Goal: Contribute content

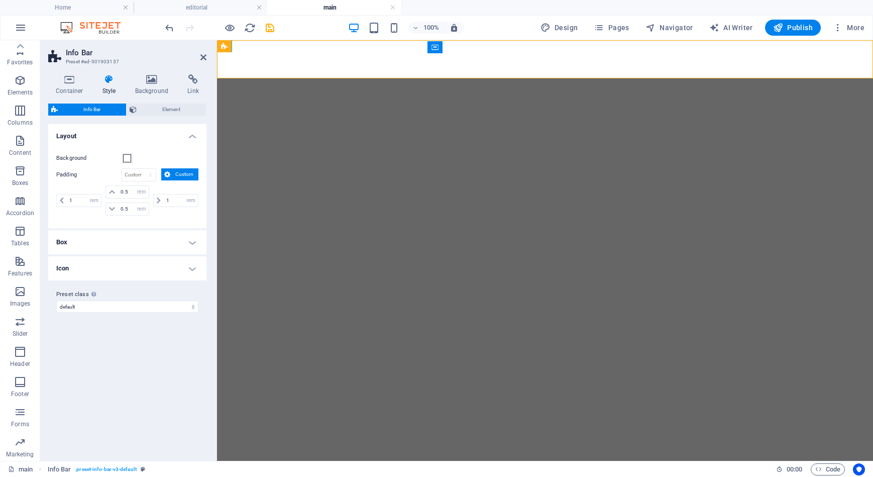
select select "rem"
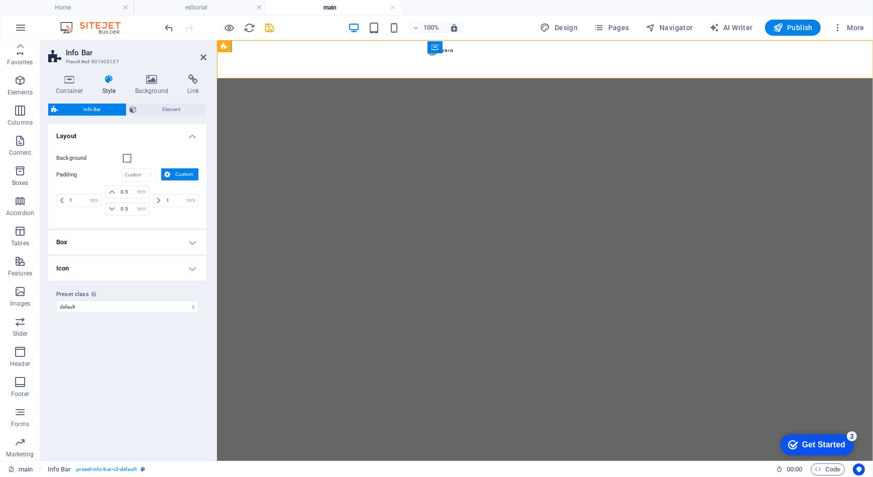
scroll to position [31, 0]
click at [206, 10] on h4 "editorial" at bounding box center [201, 7] width 134 height 11
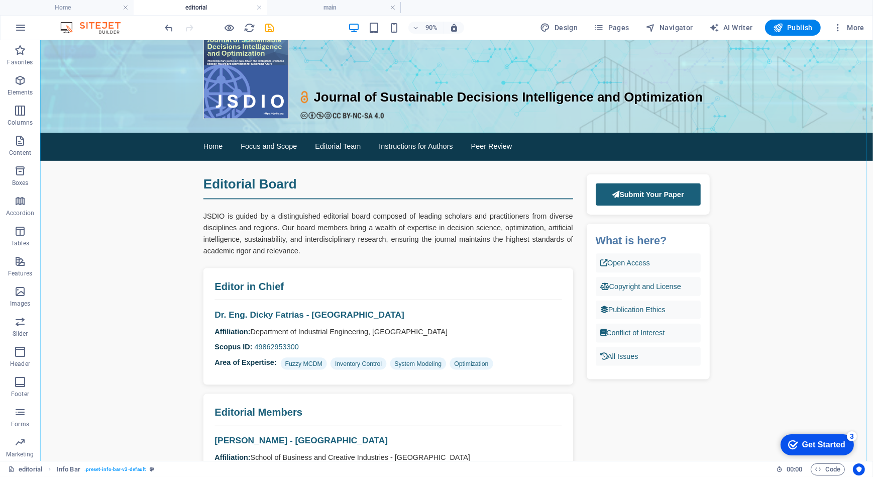
scroll to position [91, 0]
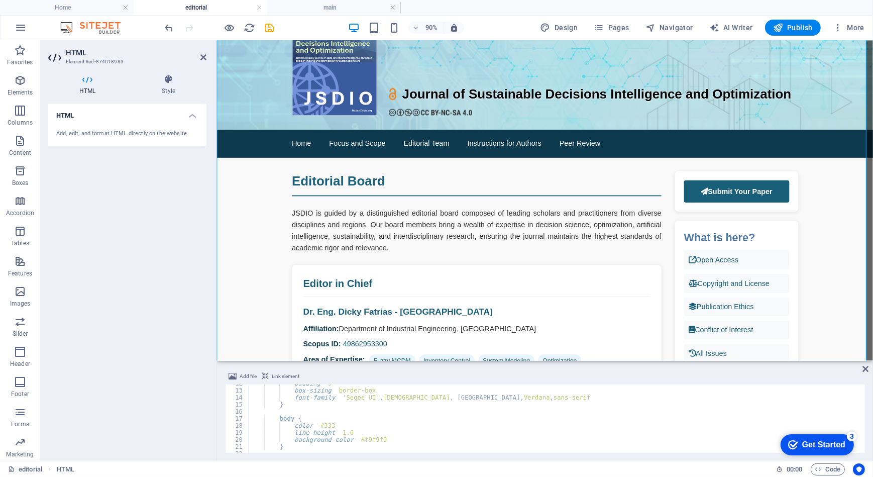
scroll to position [110, 0]
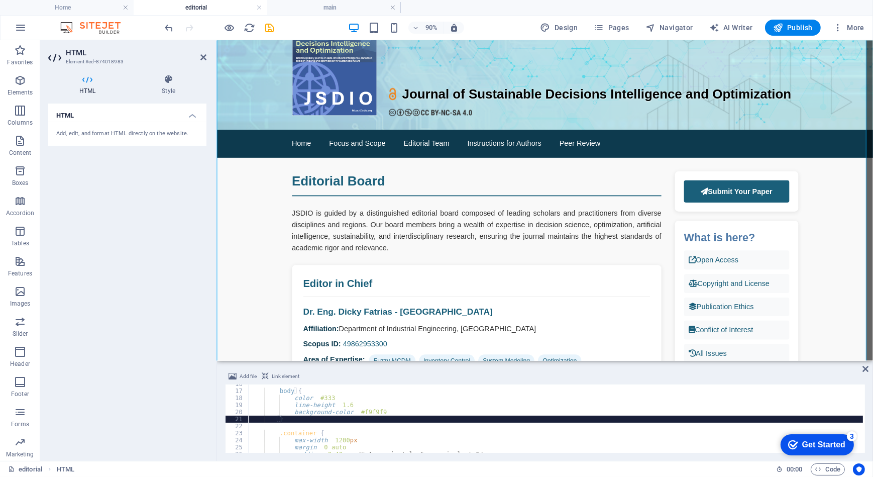
drag, startPoint x: 368, startPoint y: 427, endPoint x: 322, endPoint y: 419, distance: 46.9
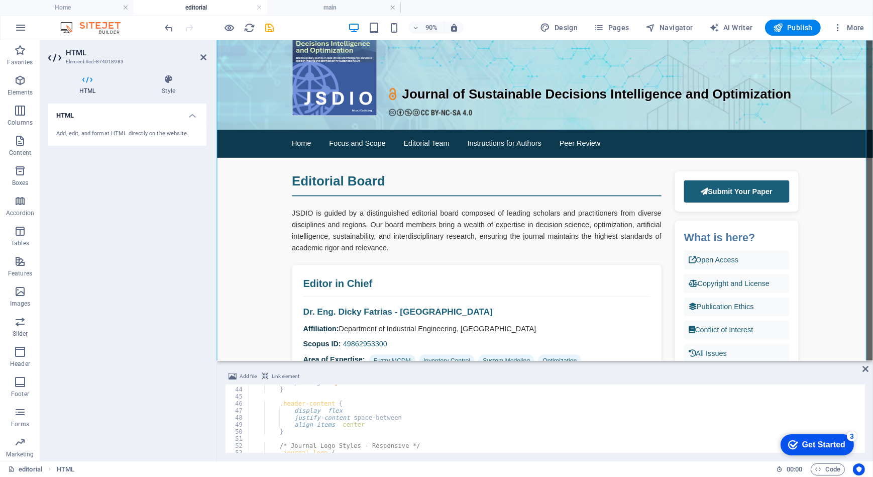
scroll to position [301, 0]
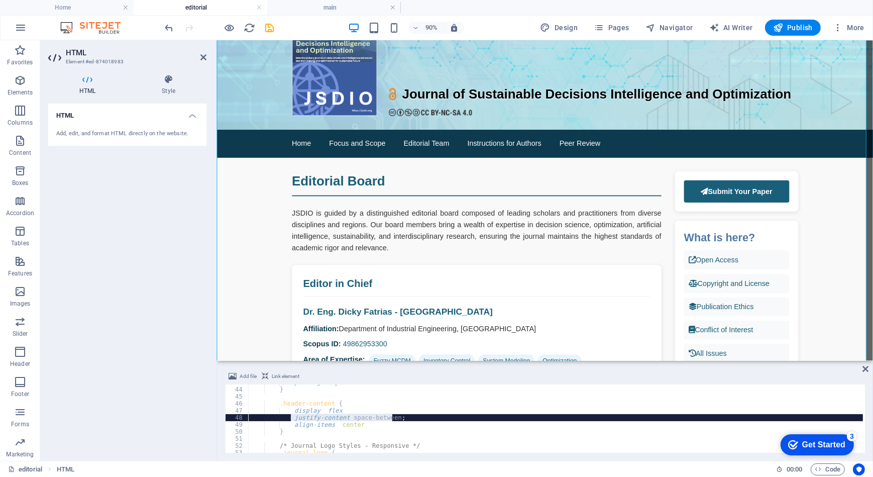
drag, startPoint x: 291, startPoint y: 419, endPoint x: 394, endPoint y: 419, distance: 102.5
drag, startPoint x: 404, startPoint y: 418, endPoint x: 291, endPoint y: 414, distance: 113.1
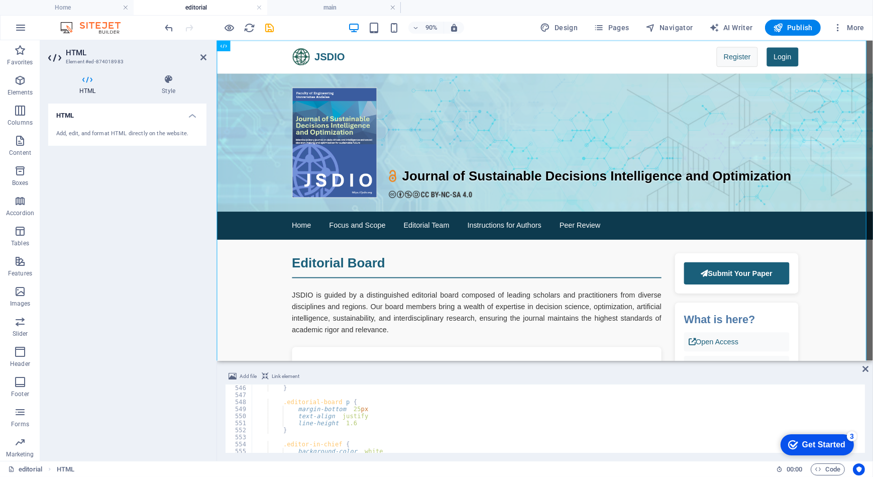
scroll to position [3834, 0]
type textarea "text-align: justify;"
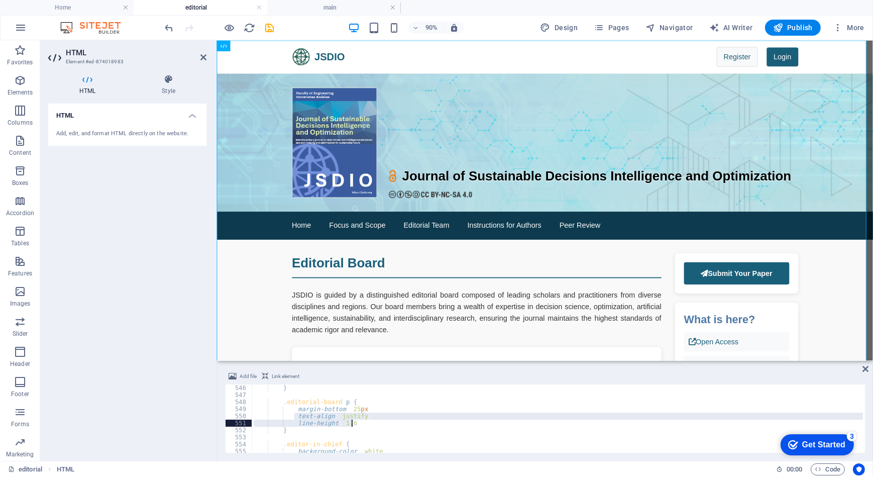
drag, startPoint x: 294, startPoint y: 415, endPoint x: 363, endPoint y: 420, distance: 69.0
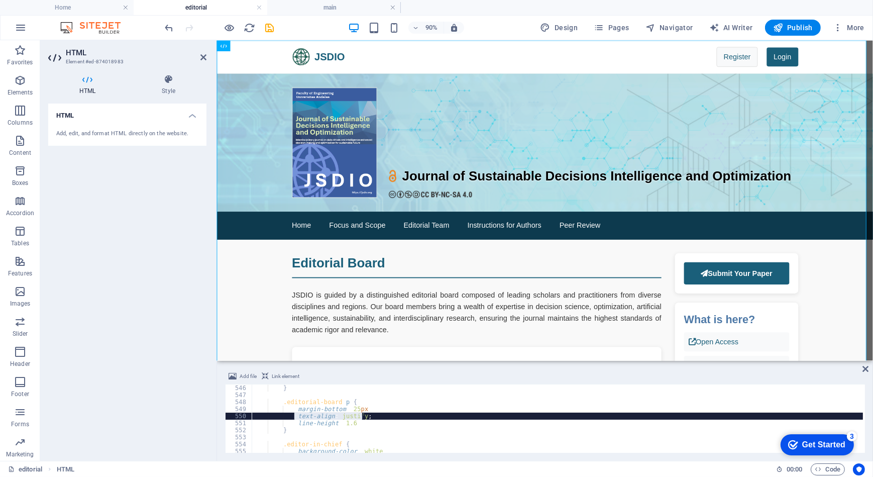
click at [321, 417] on div "} .editorial-board p { margin-bottom : 25 px ; text-align : justify ; line-heig…" at bounding box center [558, 418] width 612 height 68
drag, startPoint x: 367, startPoint y: 415, endPoint x: 295, endPoint y: 414, distance: 71.9
